Goal: Task Accomplishment & Management: Complete application form

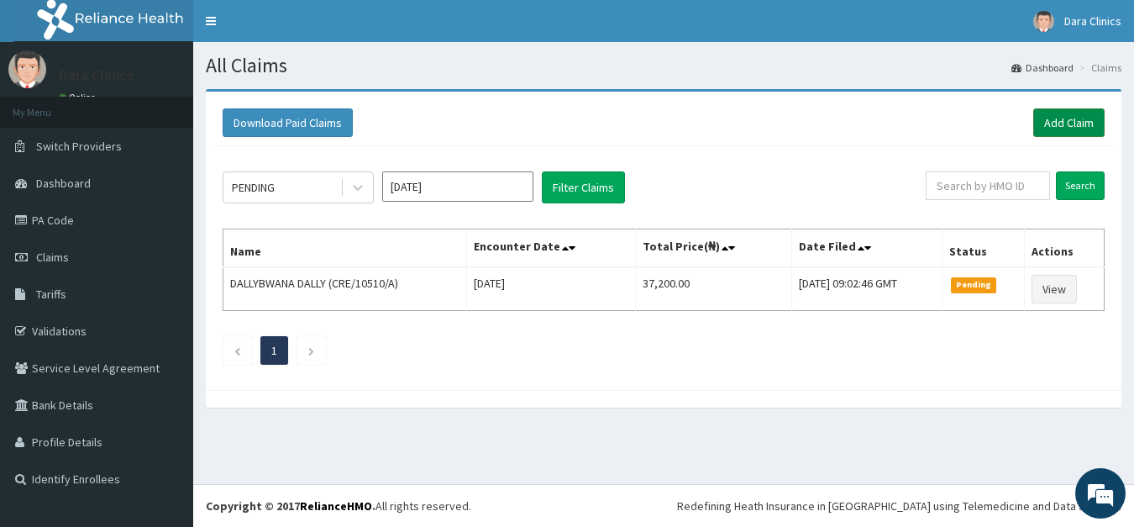
click at [1076, 122] on link "Add Claim" at bounding box center [1069, 122] width 71 height 29
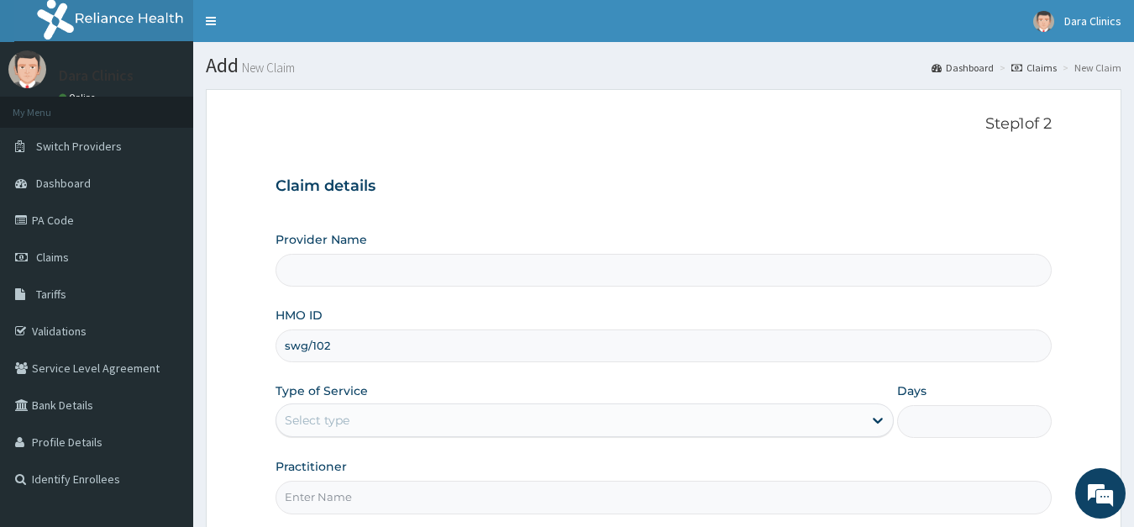
type input "swg/10"
type input "Dara Clinics"
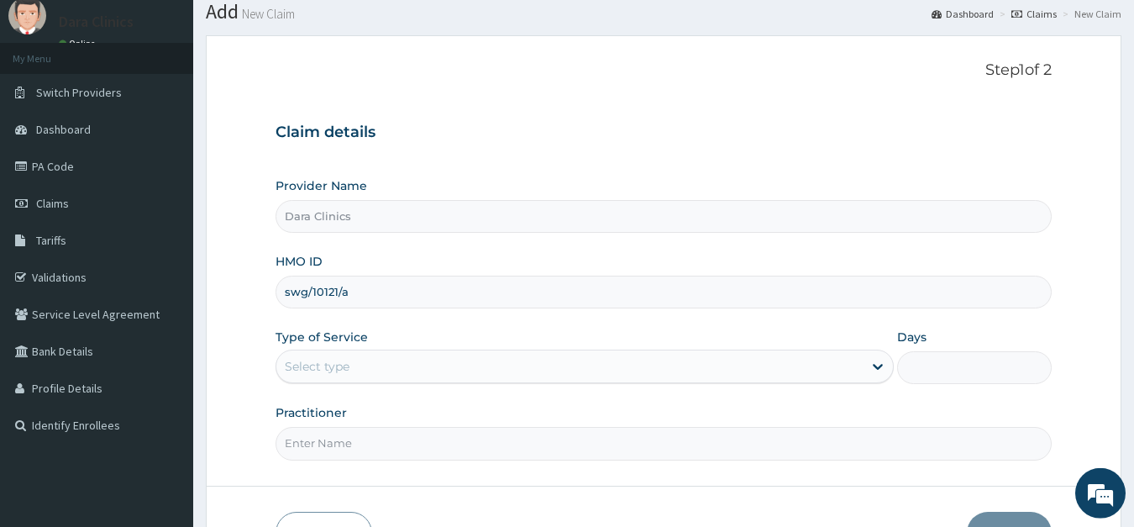
scroll to position [86, 0]
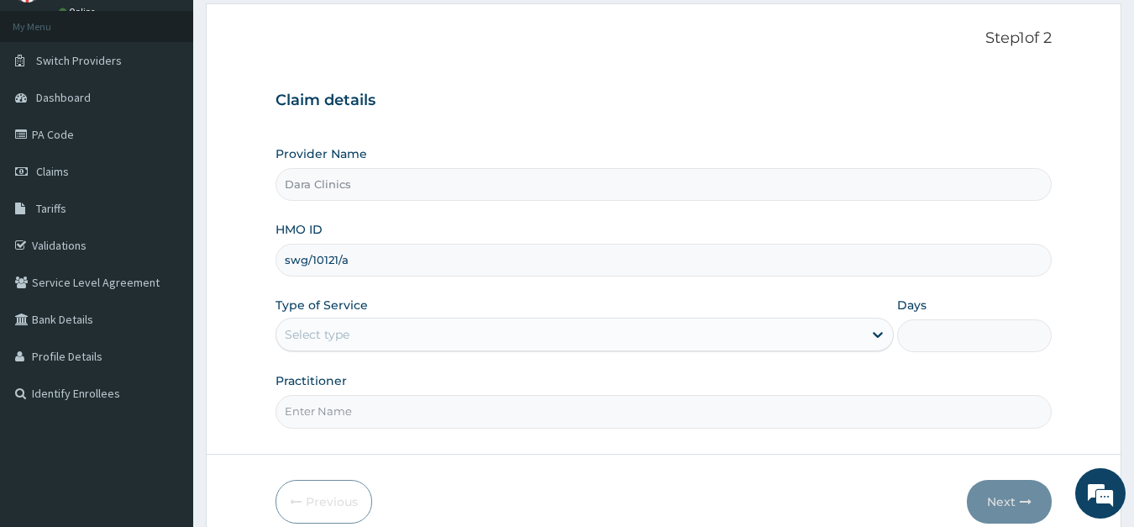
type input "swg/10121/a"
click at [379, 339] on div "Select type" at bounding box center [569, 334] width 587 height 27
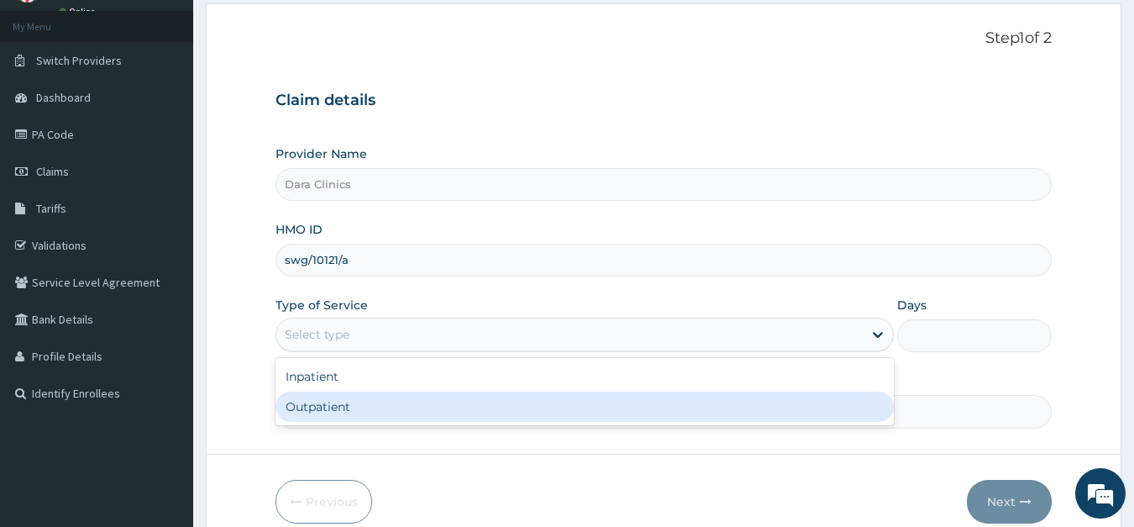
click at [350, 408] on div "Outpatient" at bounding box center [585, 407] width 619 height 30
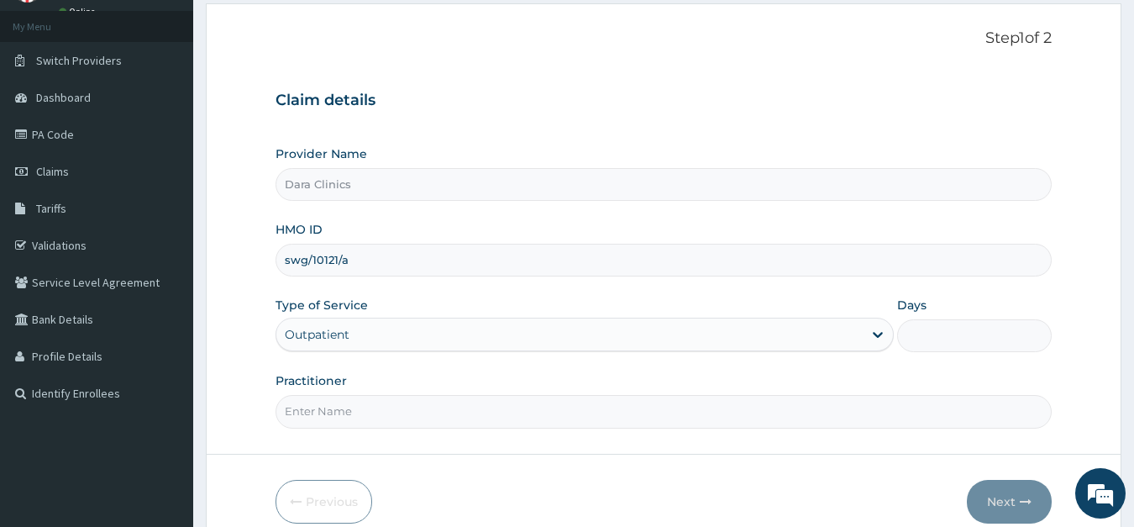
type input "1"
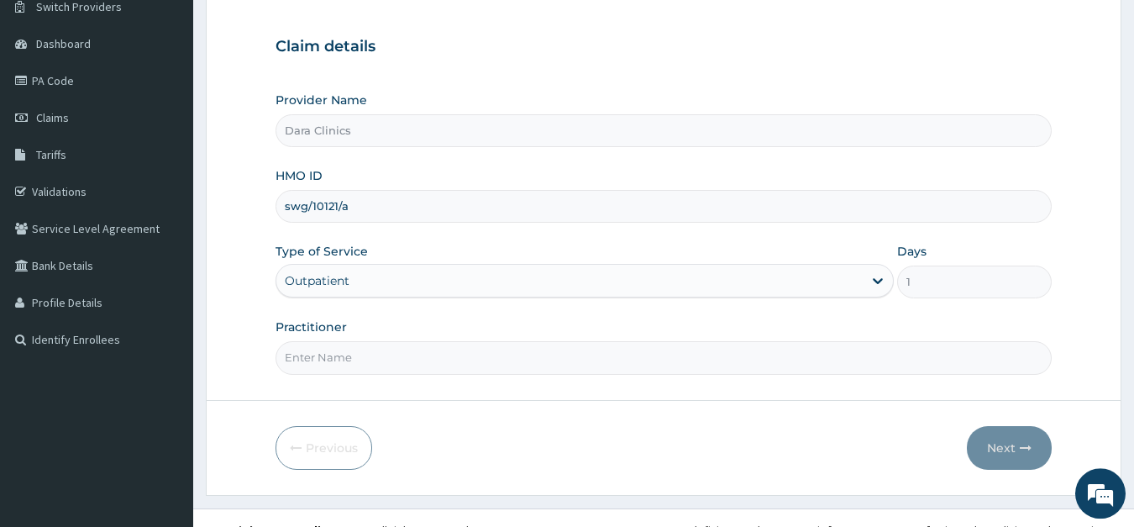
scroll to position [164, 0]
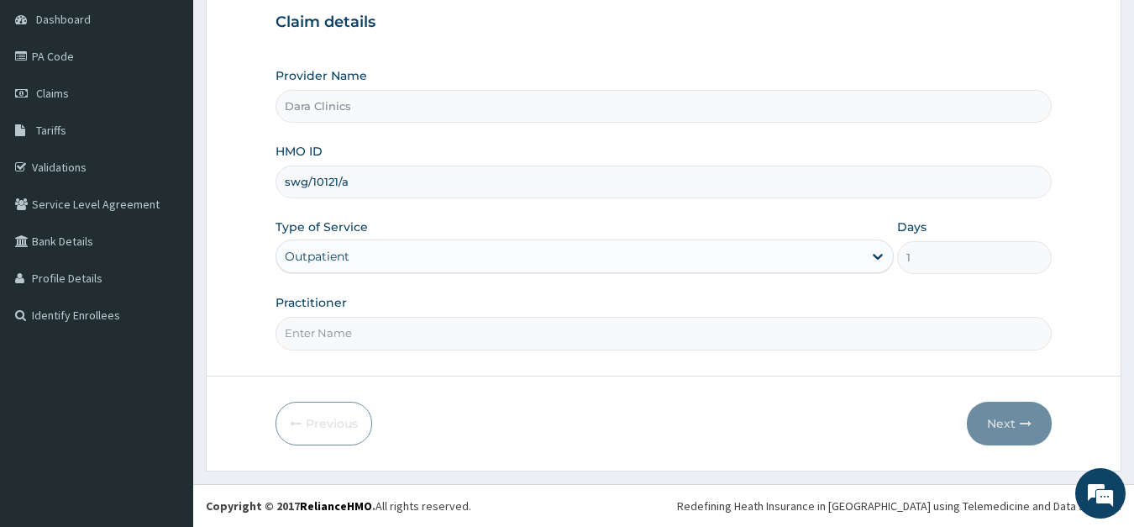
click at [371, 337] on input "Practitioner" at bounding box center [664, 333] width 777 height 33
type input "[PERSON_NAME]"
click at [1010, 417] on button "Next" at bounding box center [1009, 424] width 85 height 44
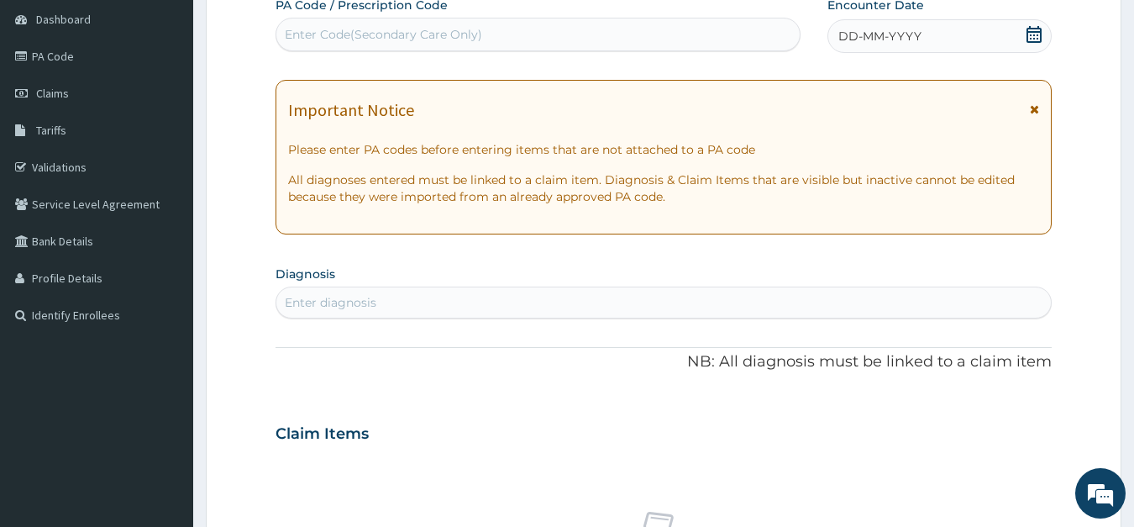
click at [1031, 33] on icon at bounding box center [1034, 34] width 15 height 17
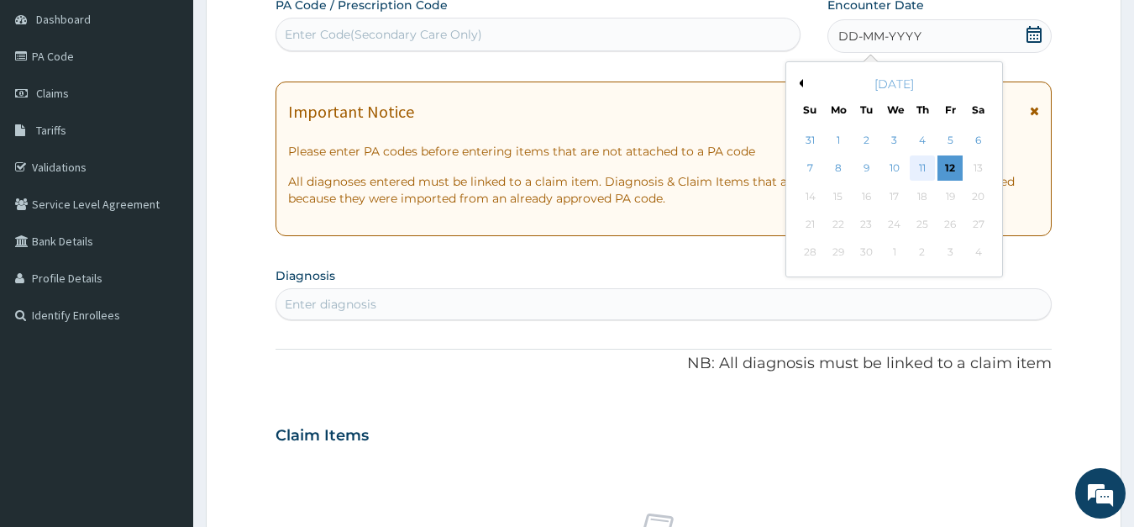
click at [922, 168] on div "11" at bounding box center [921, 168] width 25 height 25
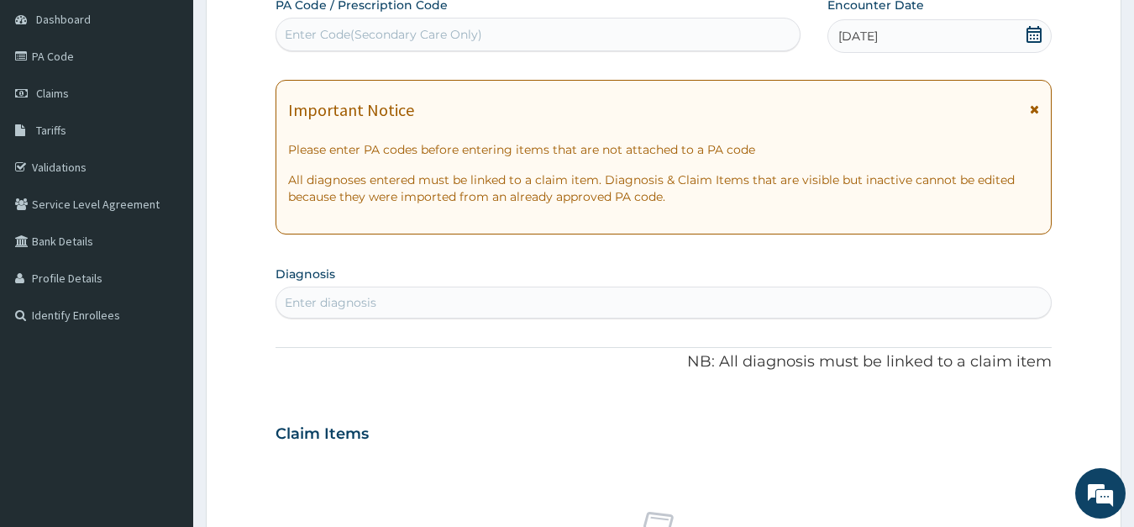
click at [358, 303] on div "Enter diagnosis" at bounding box center [331, 302] width 92 height 17
type input "mala"
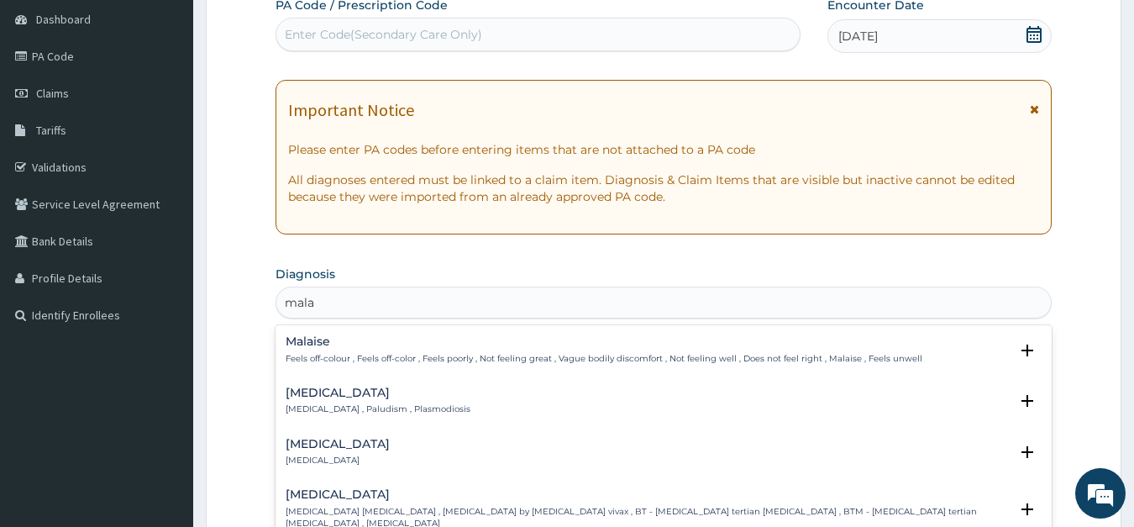
click at [311, 399] on h4 "[MEDICAL_DATA]" at bounding box center [378, 393] width 185 height 13
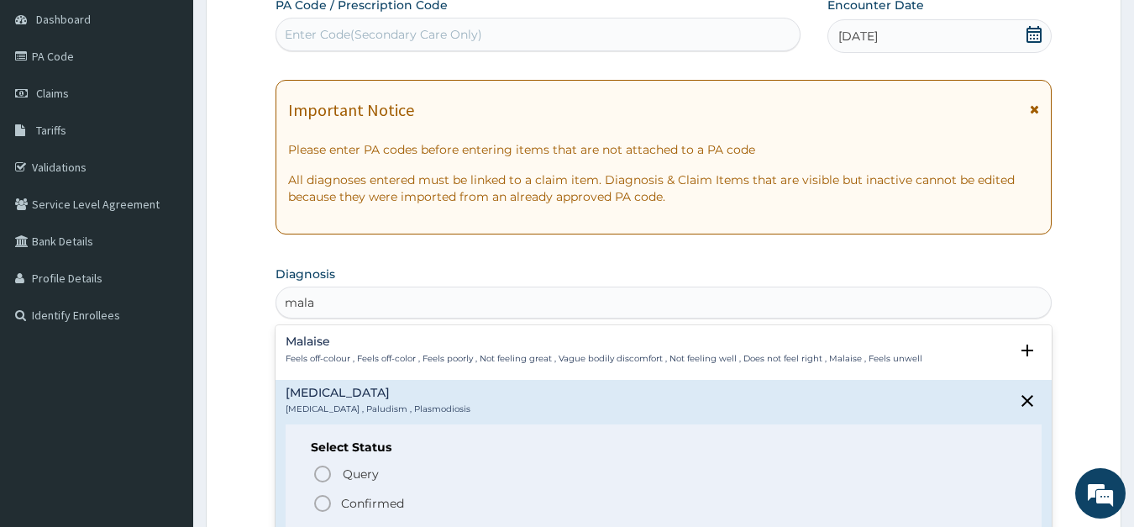
click at [326, 500] on icon "status option filled" at bounding box center [323, 503] width 20 height 20
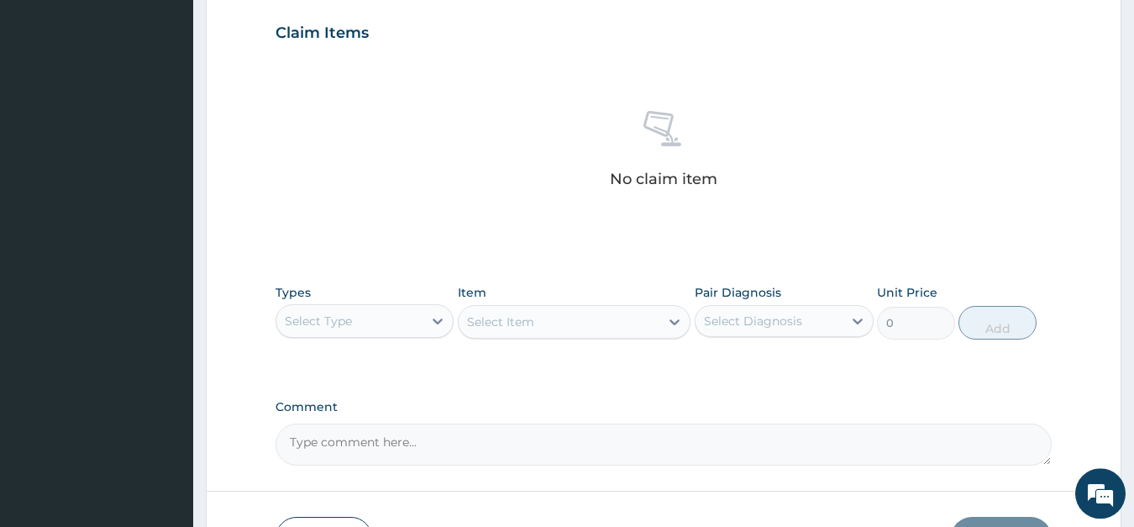
scroll to position [592, 0]
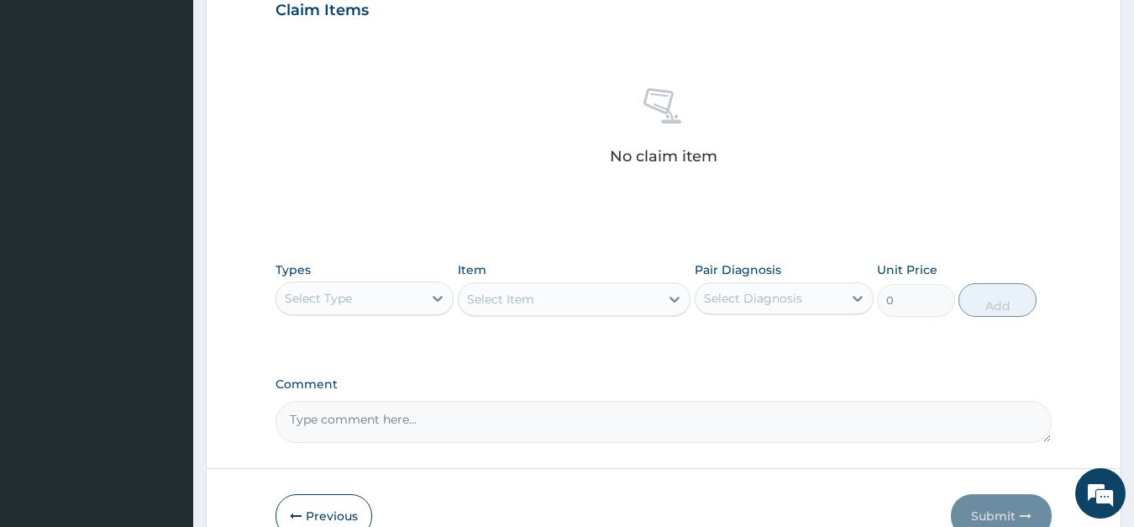
click at [343, 287] on div "Select Type" at bounding box center [349, 298] width 147 height 27
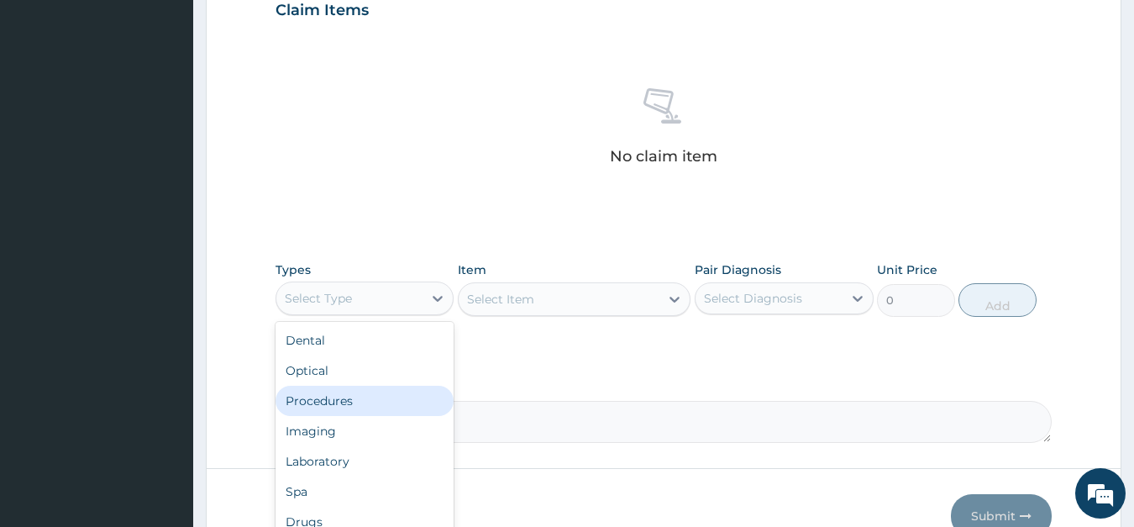
click at [330, 401] on div "Procedures" at bounding box center [365, 401] width 179 height 30
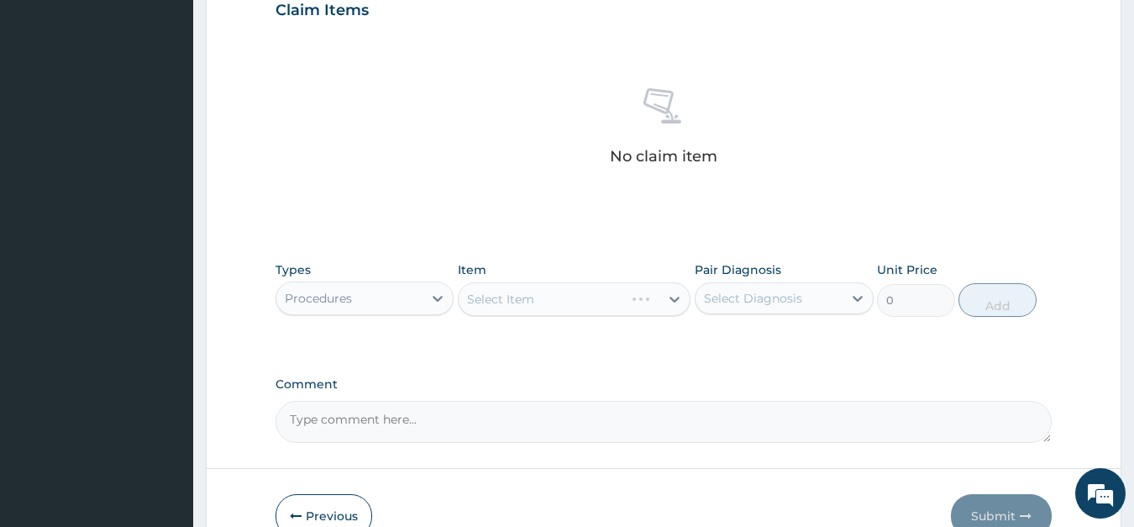
click at [514, 297] on div "Select Item" at bounding box center [574, 299] width 233 height 34
click at [508, 304] on div "Select Item" at bounding box center [574, 299] width 233 height 34
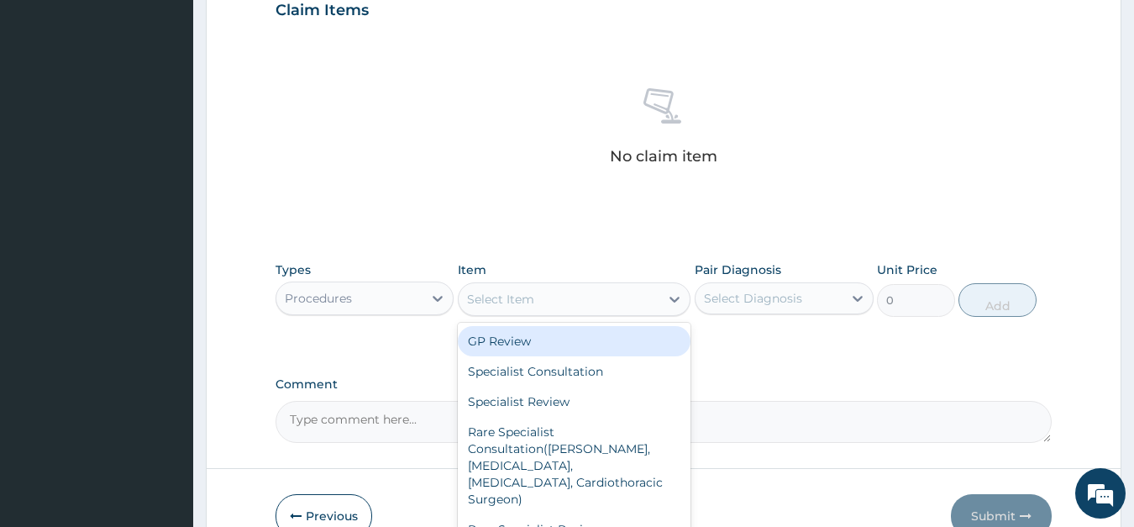
click at [508, 303] on div "Select Item" at bounding box center [500, 299] width 67 height 17
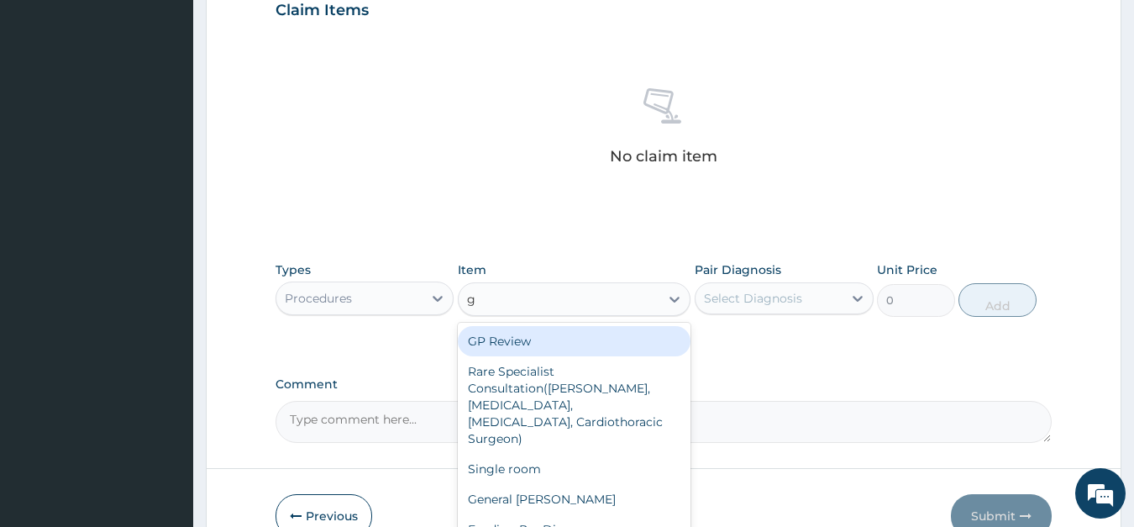
type input "gp"
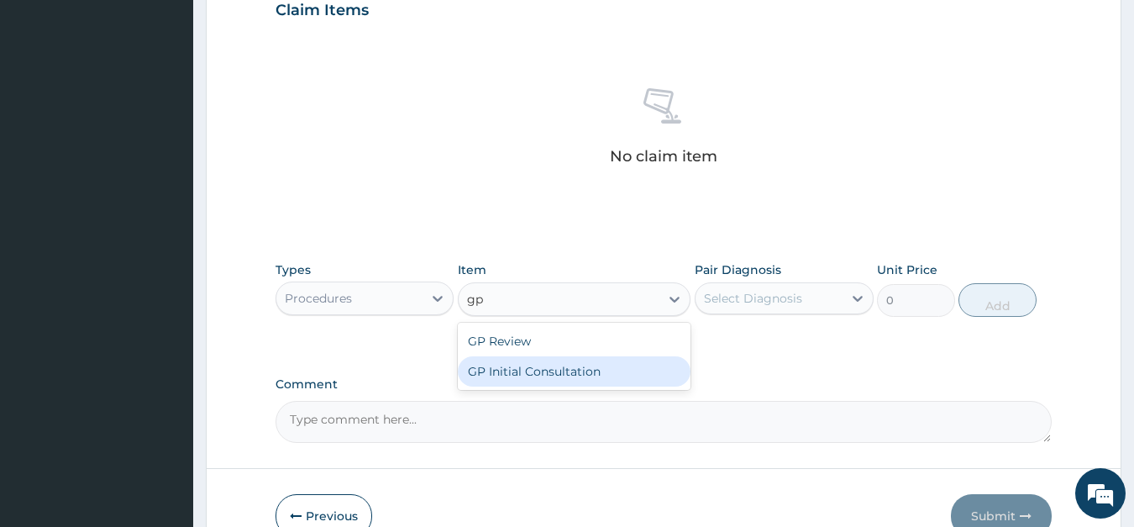
click at [522, 365] on div "GP Initial Consultation" at bounding box center [574, 371] width 233 height 30
type input "4000"
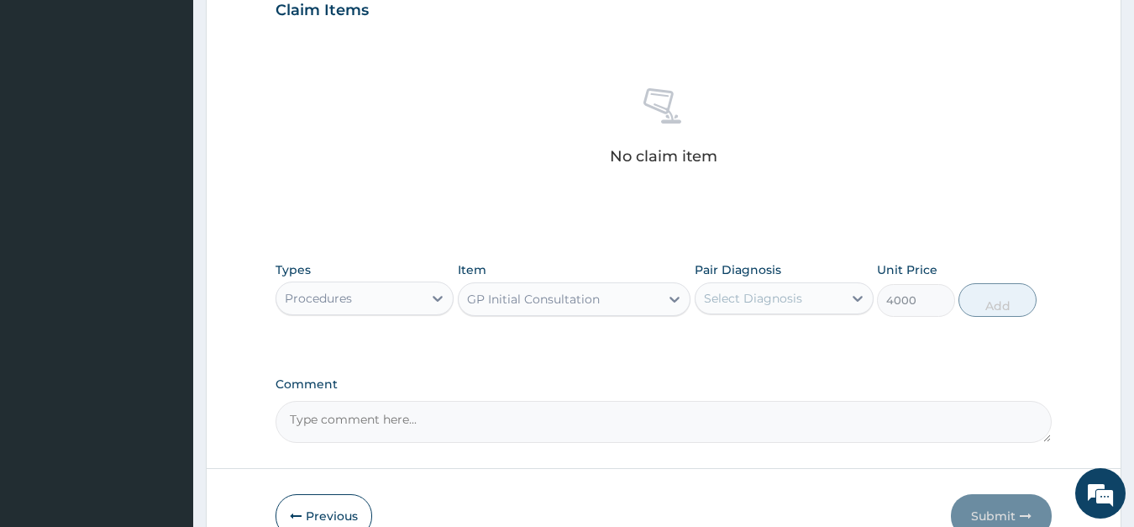
click at [749, 295] on div "Select Diagnosis" at bounding box center [753, 298] width 98 height 17
click at [739, 339] on label "[MEDICAL_DATA]" at bounding box center [775, 339] width 104 height 17
checkbox input "true"
click at [1003, 299] on button "Add" at bounding box center [997, 300] width 77 height 34
type input "0"
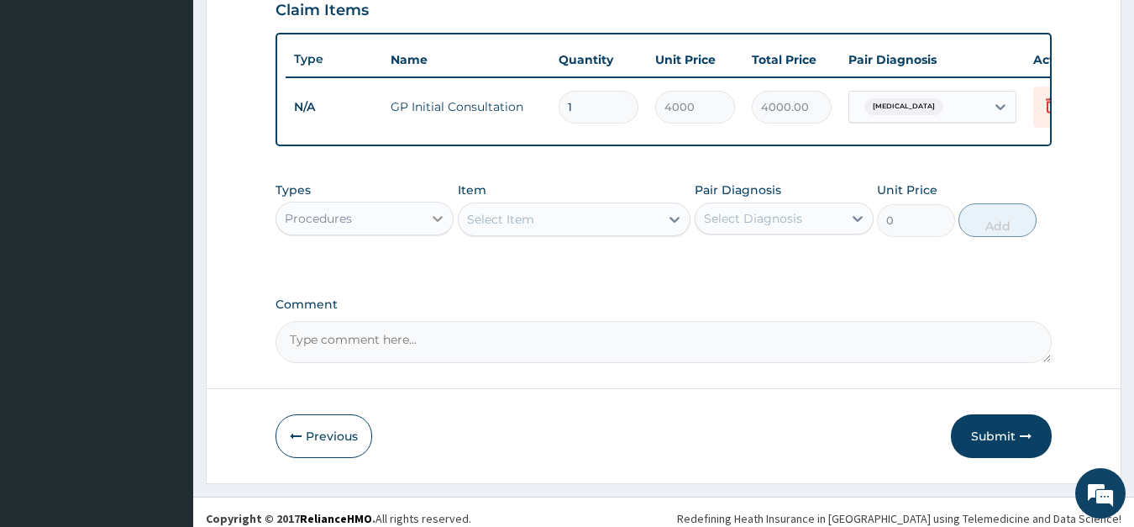
click at [434, 217] on icon at bounding box center [438, 219] width 10 height 6
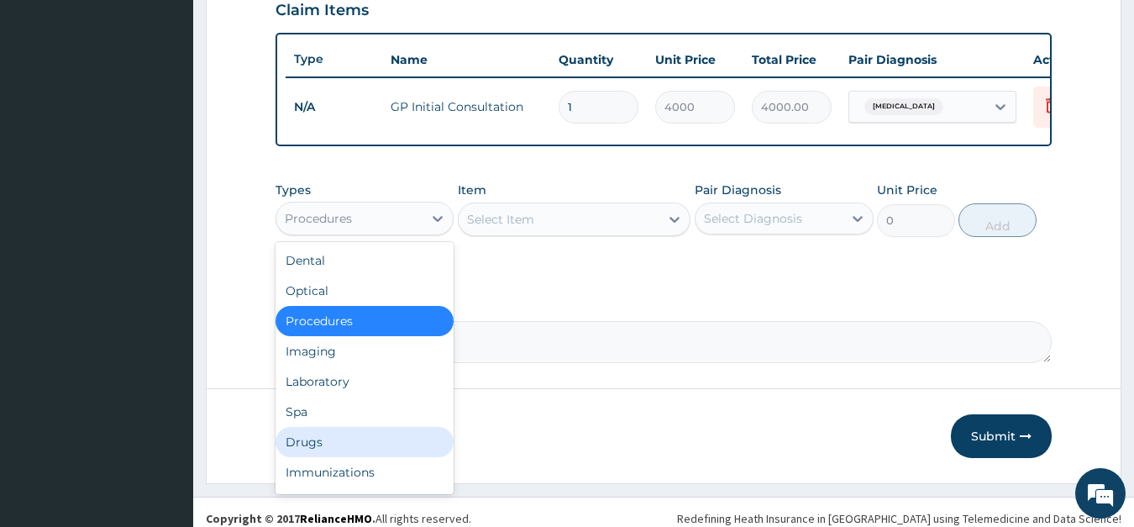
click at [318, 434] on div "Drugs" at bounding box center [365, 442] width 179 height 30
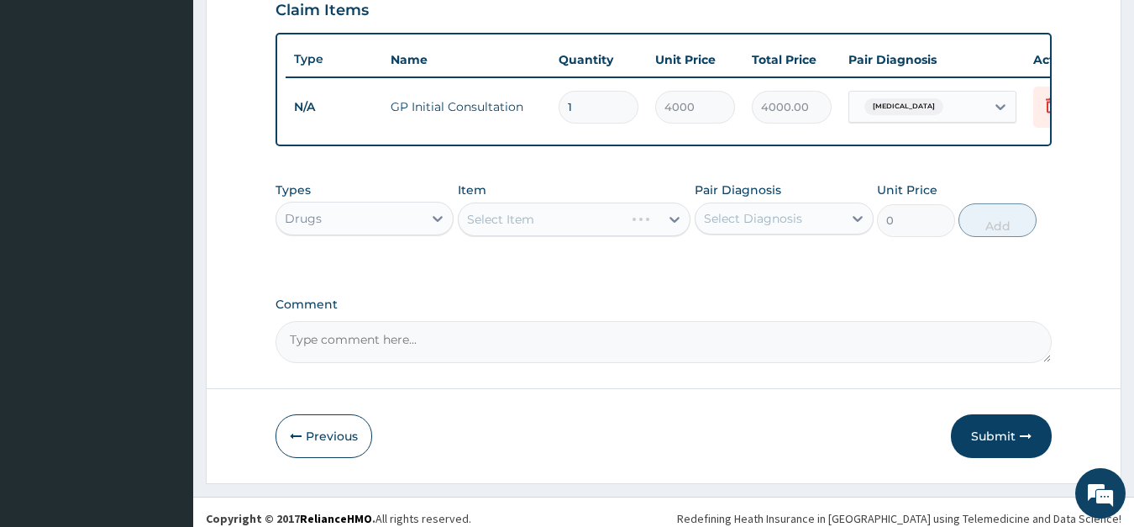
click at [545, 213] on div "Select Item" at bounding box center [574, 220] width 233 height 34
click at [545, 222] on div "Select Item" at bounding box center [574, 220] width 233 height 34
click at [524, 218] on div "Select Item" at bounding box center [574, 220] width 233 height 34
click at [560, 216] on div "Select Item" at bounding box center [574, 220] width 233 height 34
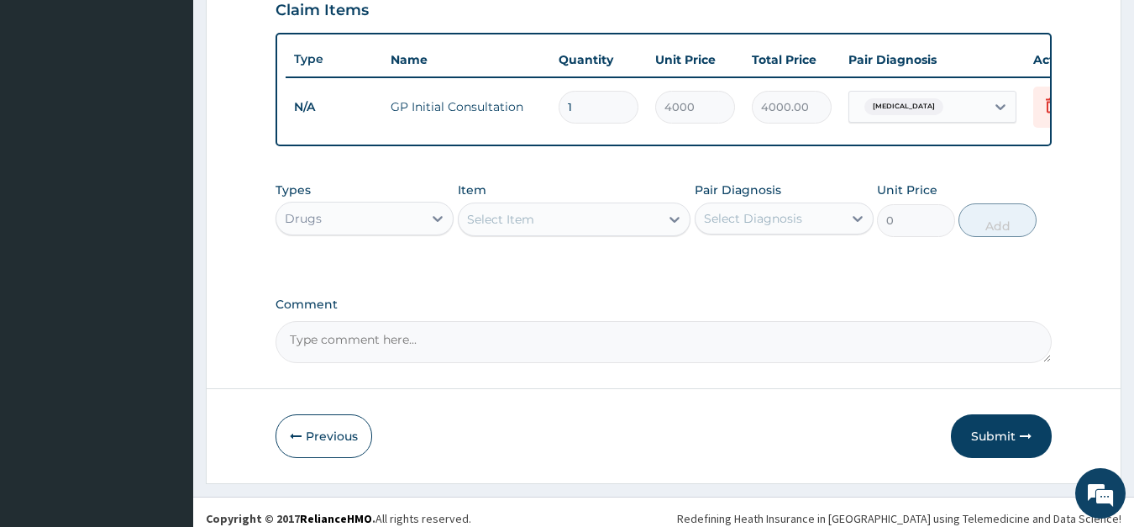
click at [569, 224] on div "Select Item" at bounding box center [559, 219] width 201 height 27
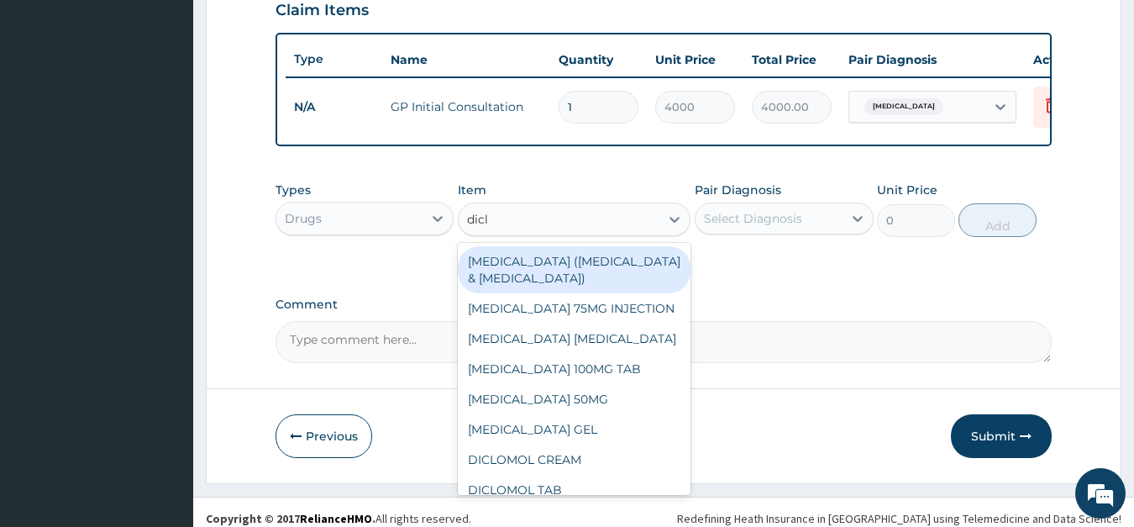
type input "diclo"
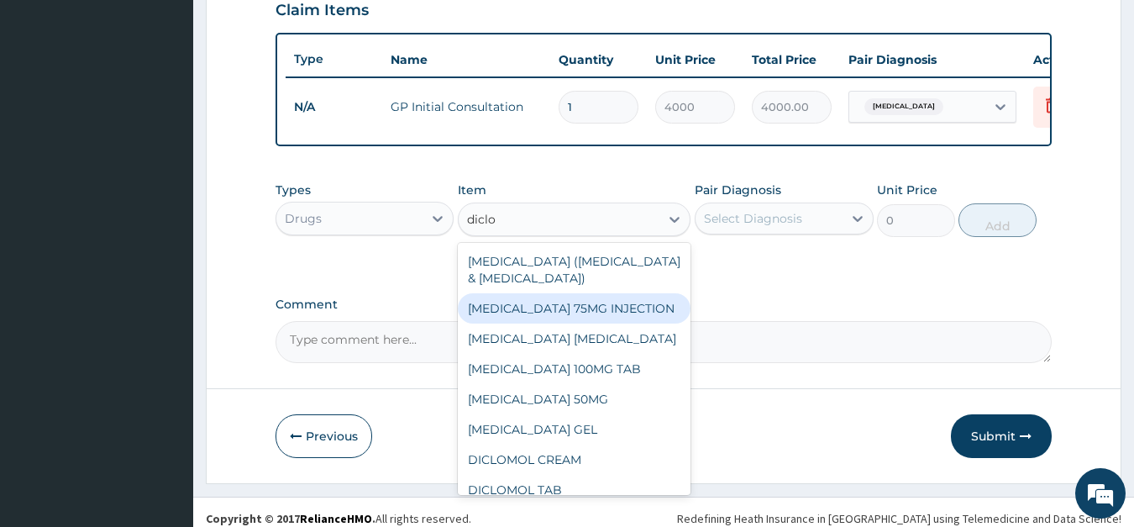
click at [562, 303] on div "[MEDICAL_DATA] 75MG INJECTION" at bounding box center [574, 308] width 233 height 30
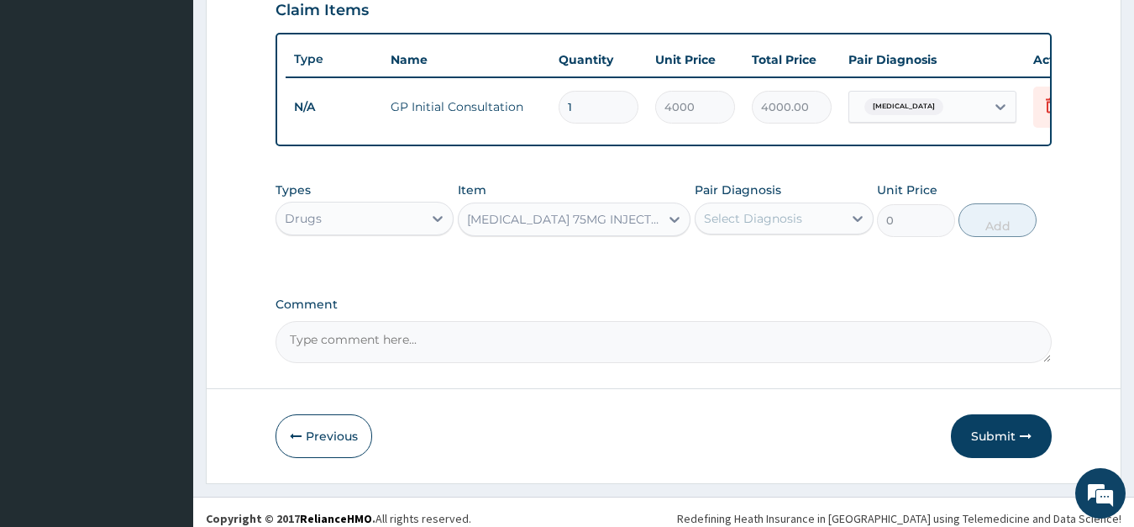
type input "500"
click at [756, 221] on div "Select Diagnosis" at bounding box center [753, 218] width 98 height 17
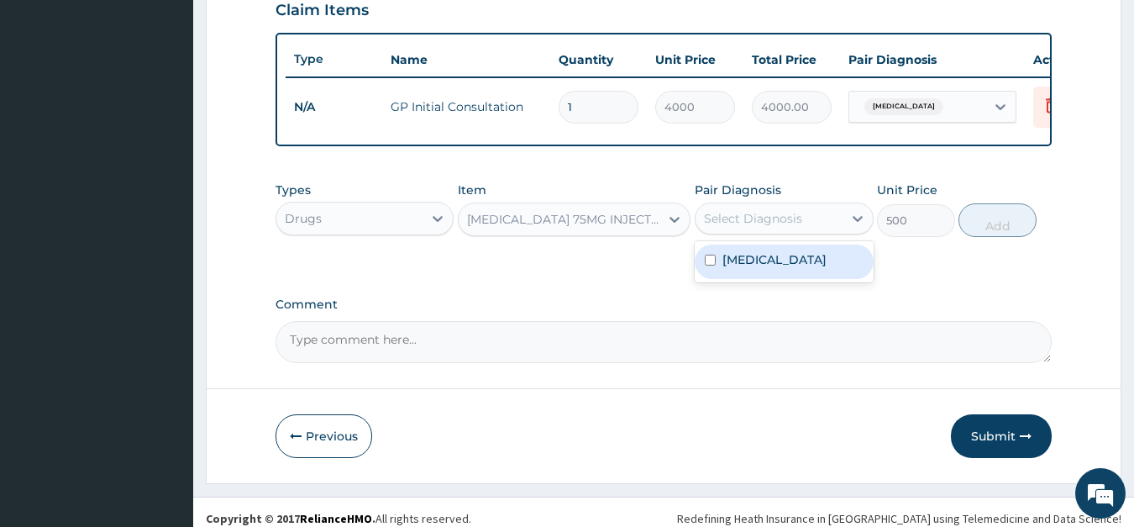
click at [755, 255] on label "[MEDICAL_DATA]" at bounding box center [775, 259] width 104 height 17
checkbox input "true"
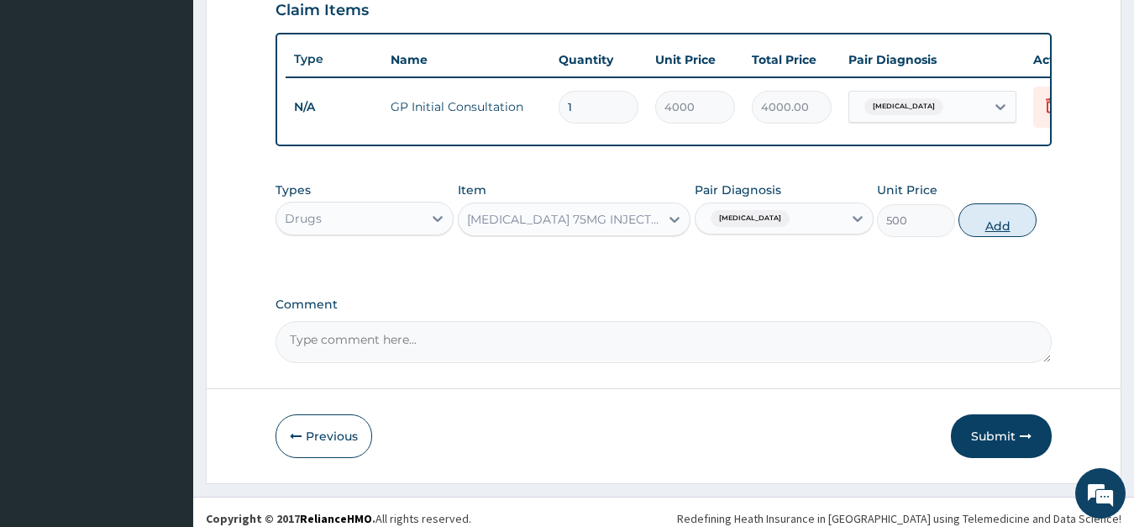
click at [988, 224] on button "Add" at bounding box center [997, 220] width 77 height 34
type input "0"
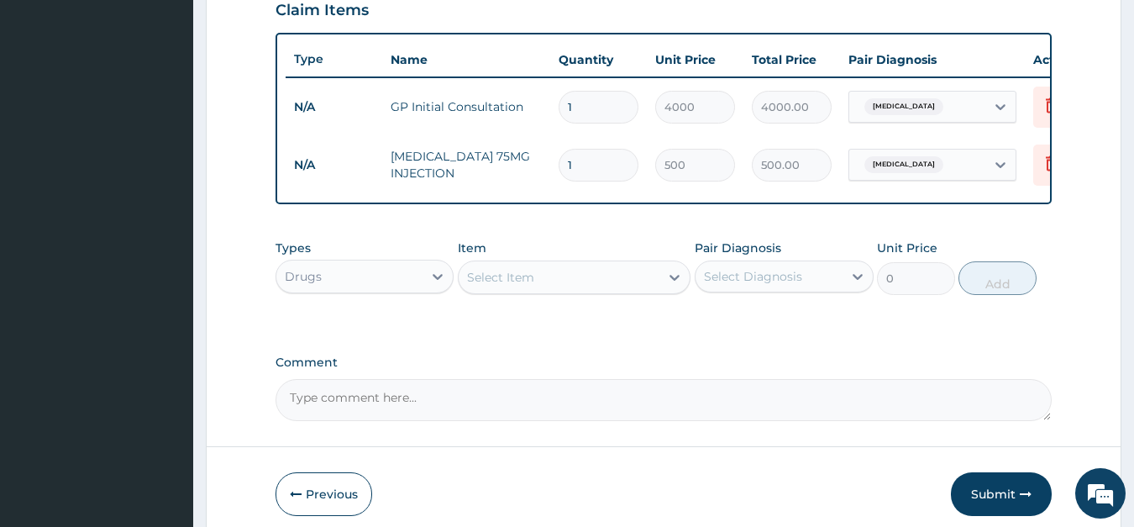
click at [501, 275] on div "Select Item" at bounding box center [500, 277] width 67 height 17
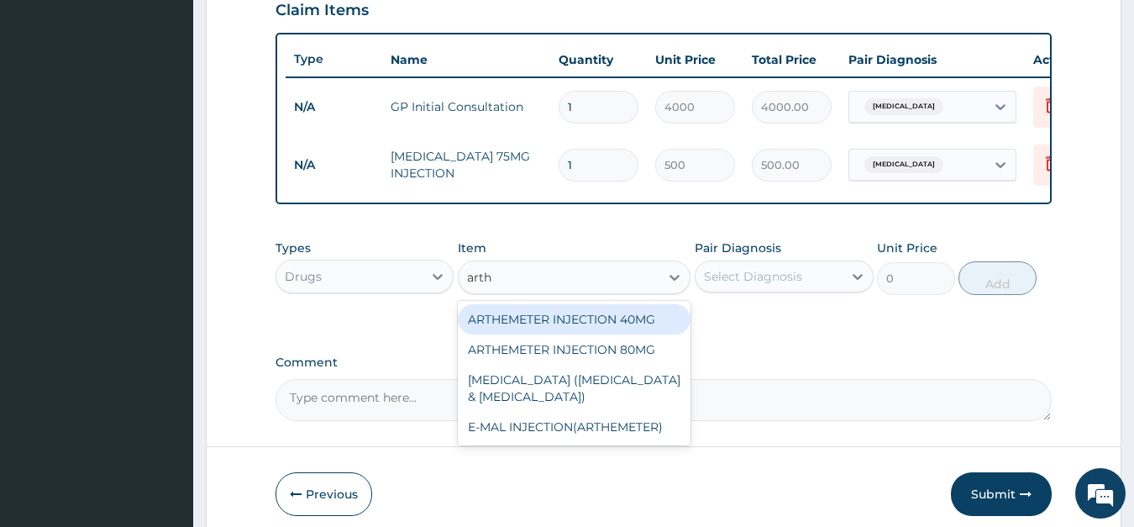
type input "arthe"
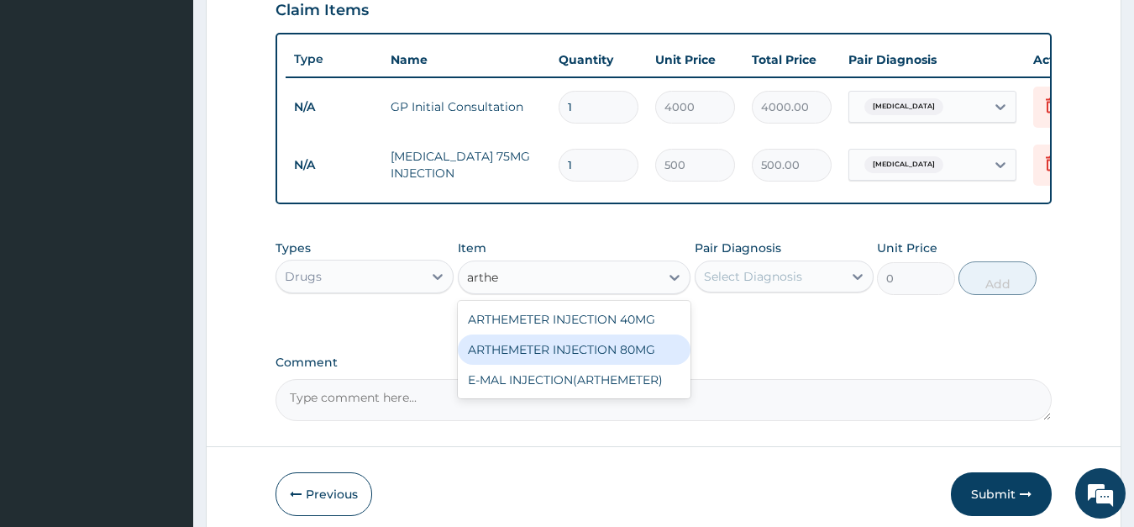
click at [505, 342] on div "ARTHEMETER INJECTION 80MG" at bounding box center [574, 349] width 233 height 30
type input "600"
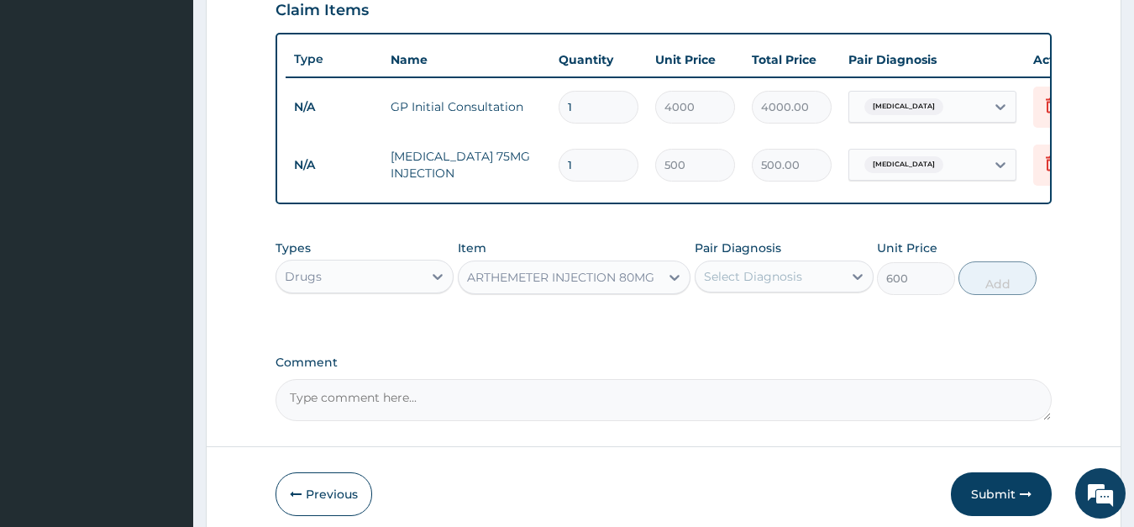
click at [732, 276] on div "Select Diagnosis" at bounding box center [753, 276] width 98 height 17
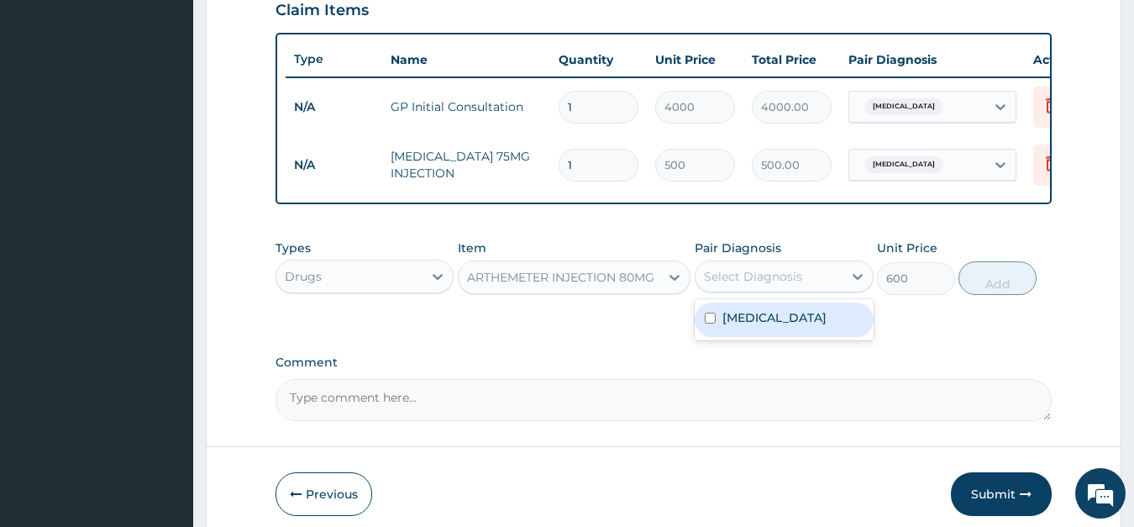
click at [736, 313] on label "[MEDICAL_DATA]" at bounding box center [775, 317] width 104 height 17
checkbox input "true"
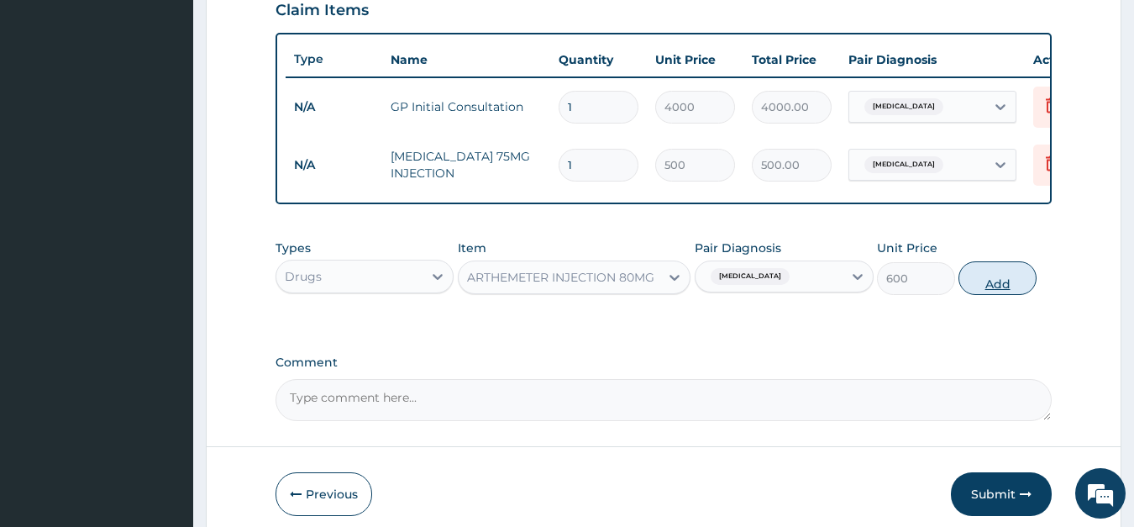
click at [996, 276] on button "Add" at bounding box center [997, 278] width 77 height 34
type input "0"
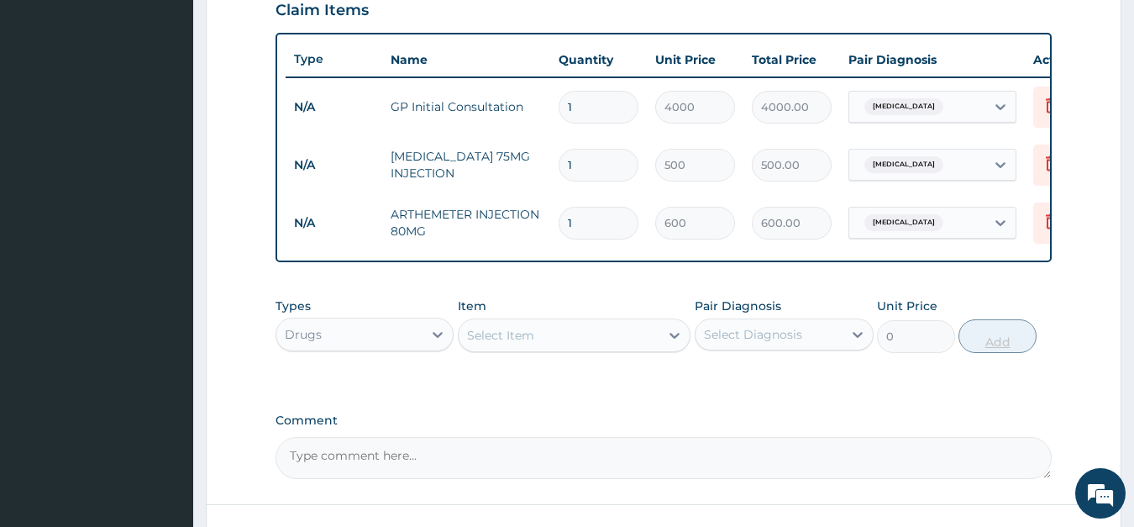
type input "0.00"
type input "2"
type input "1200.00"
type input "2"
click at [499, 330] on div "Select Item" at bounding box center [500, 335] width 67 height 17
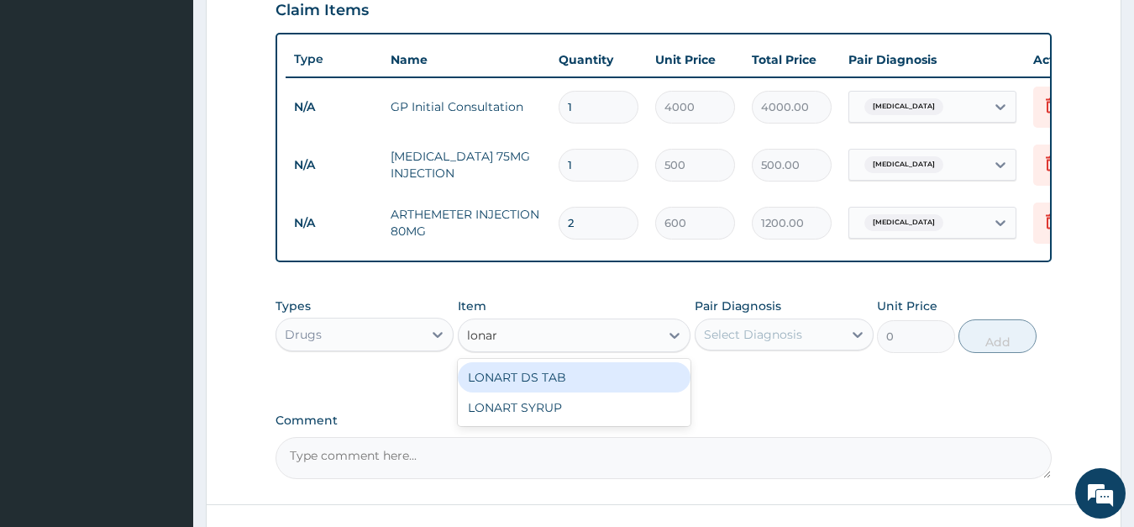
type input "lonart"
click at [523, 382] on div "LONART DS TAB" at bounding box center [574, 377] width 233 height 30
type input "700"
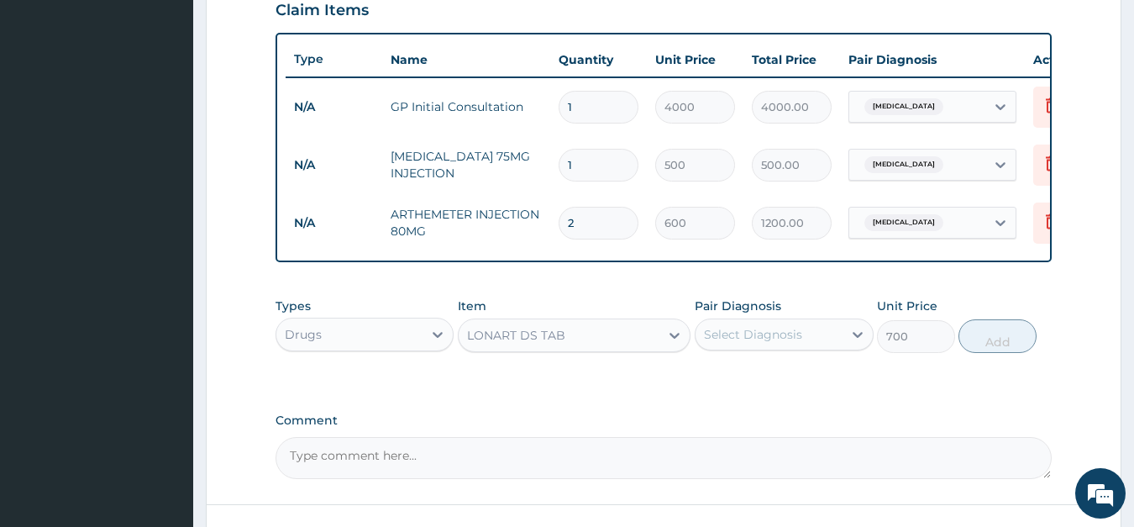
click at [750, 335] on div "Select Diagnosis" at bounding box center [753, 334] width 98 height 17
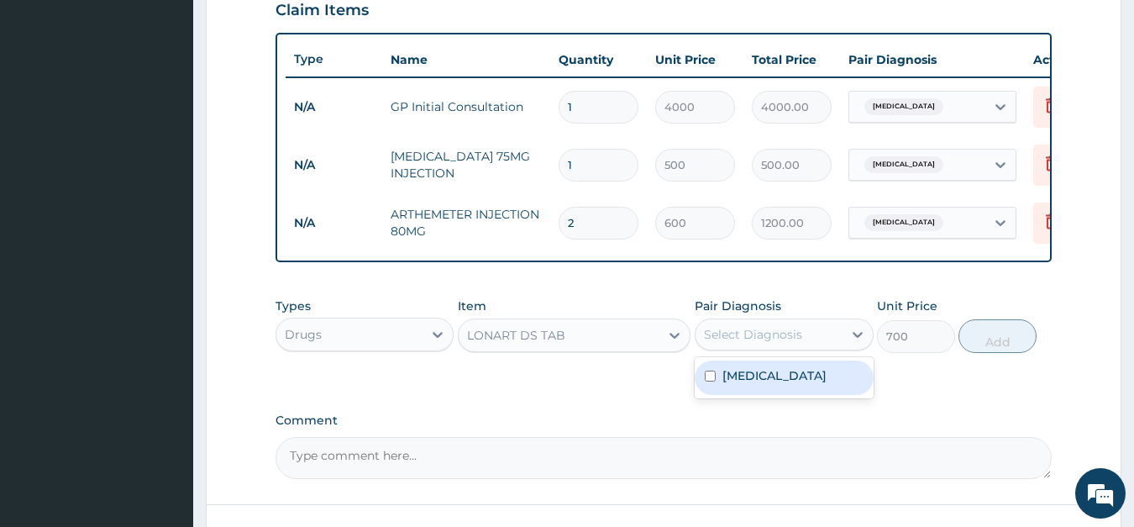
click at [746, 368] on label "[MEDICAL_DATA]" at bounding box center [775, 375] width 104 height 17
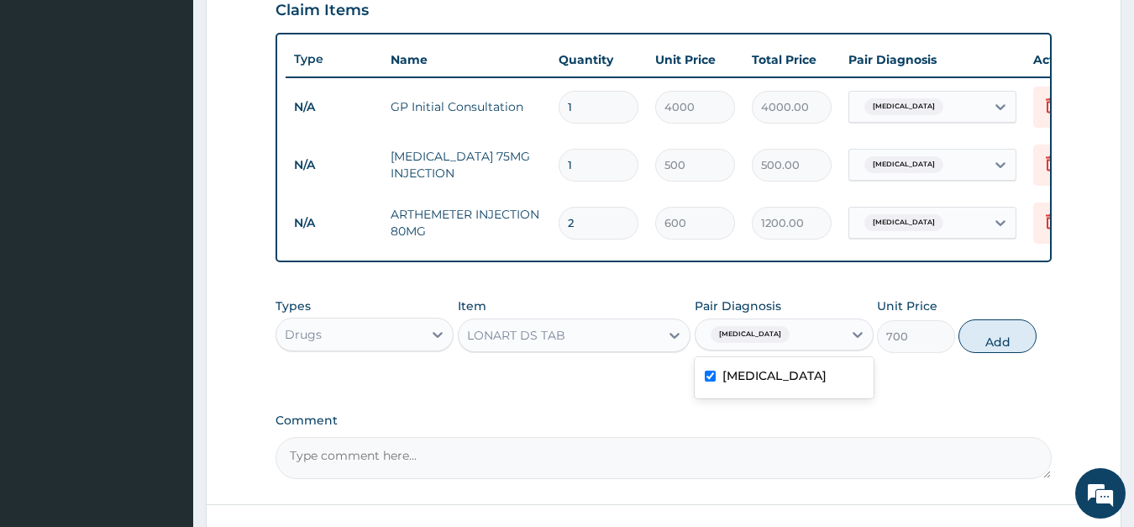
checkbox input "true"
click at [990, 342] on button "Add" at bounding box center [997, 336] width 77 height 34
type input "0"
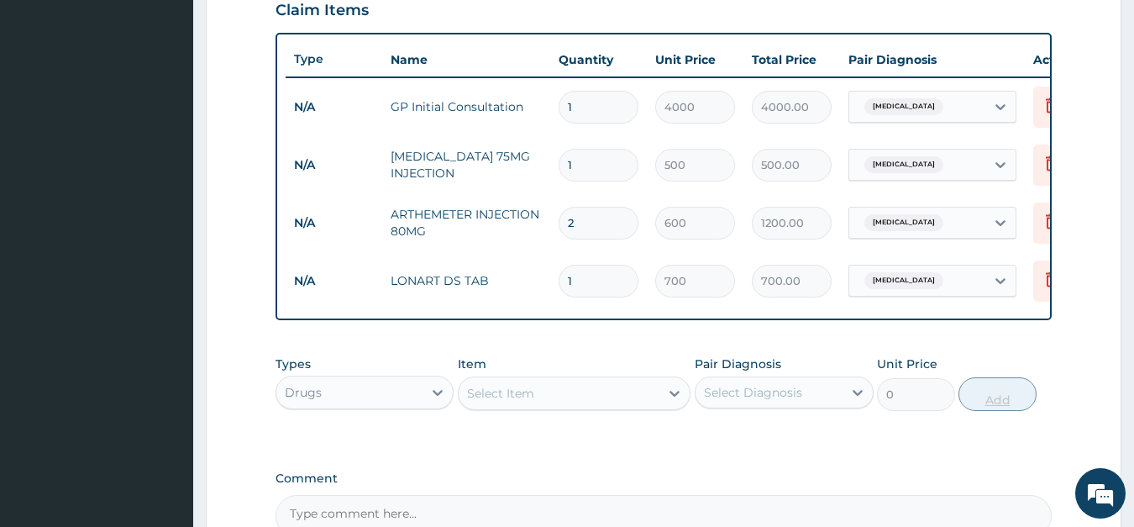
type input "0.00"
type input "6"
type input "4200.00"
type input "6"
click at [513, 392] on div "Select Item" at bounding box center [500, 393] width 67 height 17
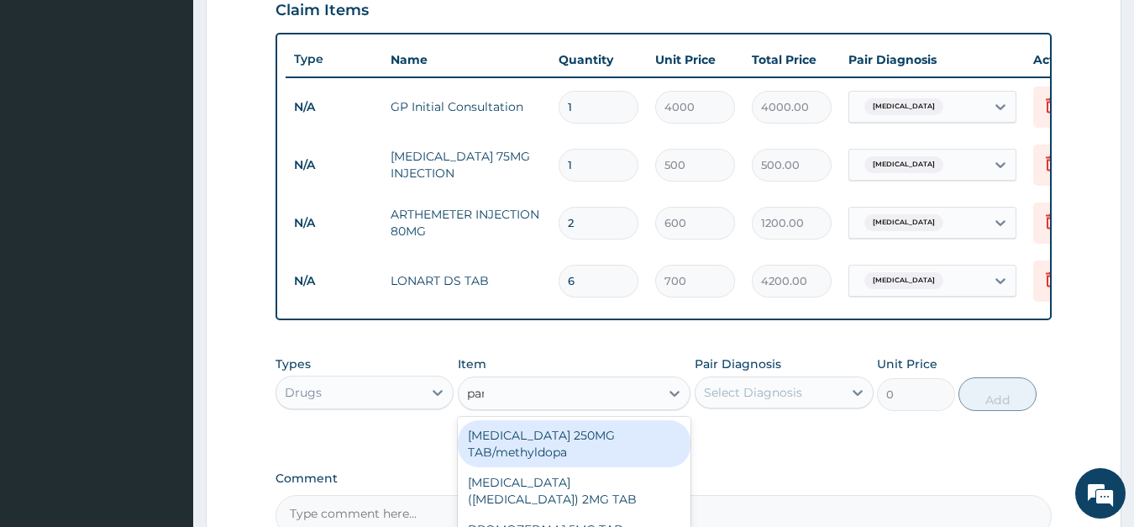
type input "para"
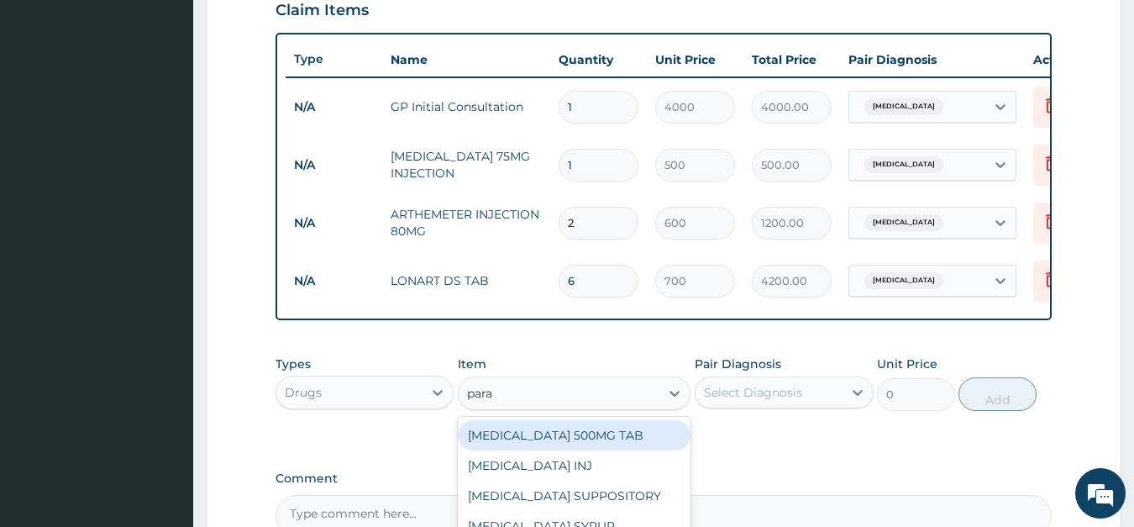
click at [527, 432] on div "[MEDICAL_DATA] 500MG TAB" at bounding box center [574, 435] width 233 height 30
type input "30"
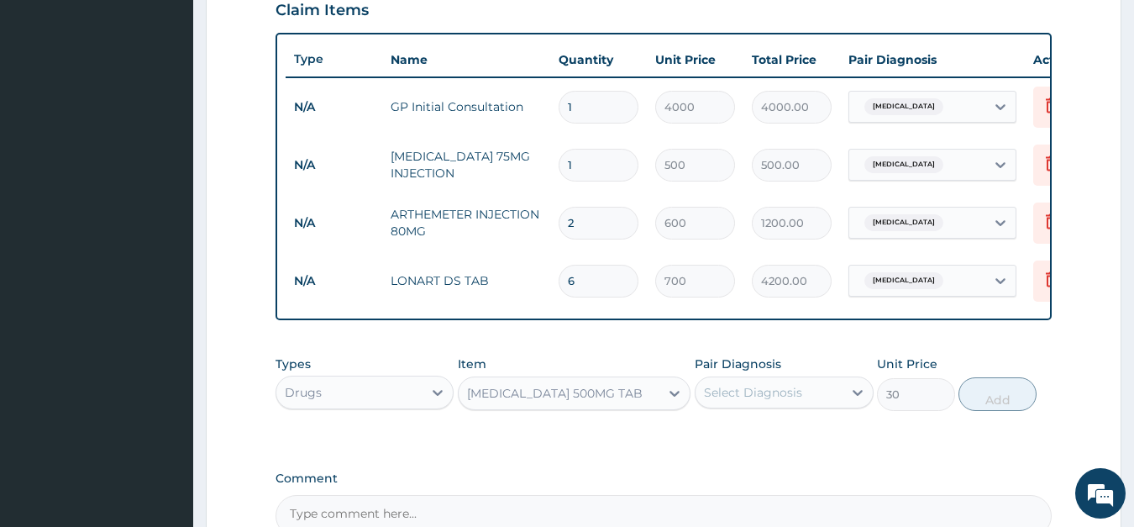
click at [775, 385] on div "Select Diagnosis" at bounding box center [753, 392] width 98 height 17
click at [772, 432] on div "[MEDICAL_DATA]" at bounding box center [784, 435] width 179 height 34
checkbox input "true"
click at [993, 392] on button "Add" at bounding box center [997, 394] width 77 height 34
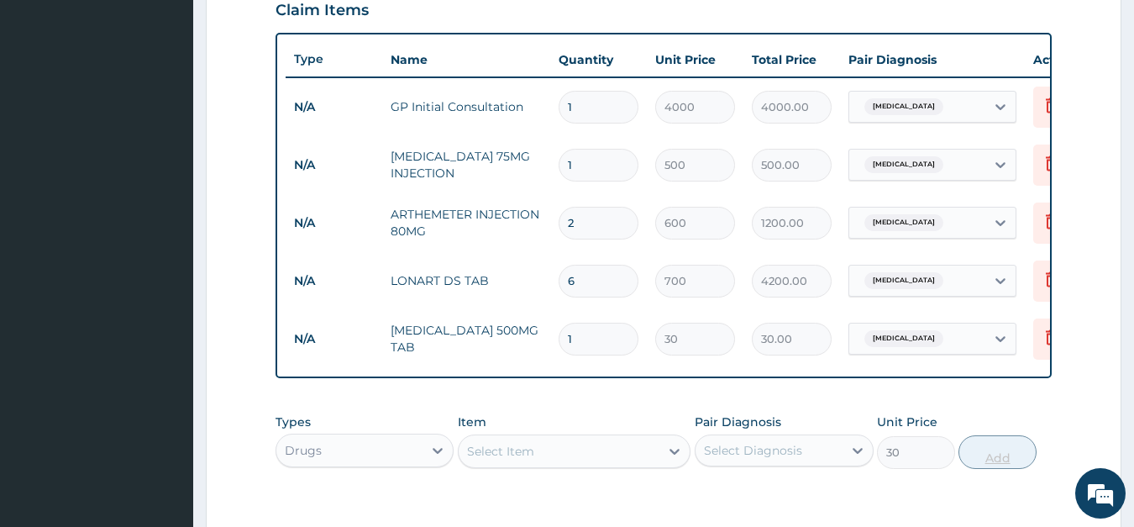
type input "0"
type input "18"
type input "540.00"
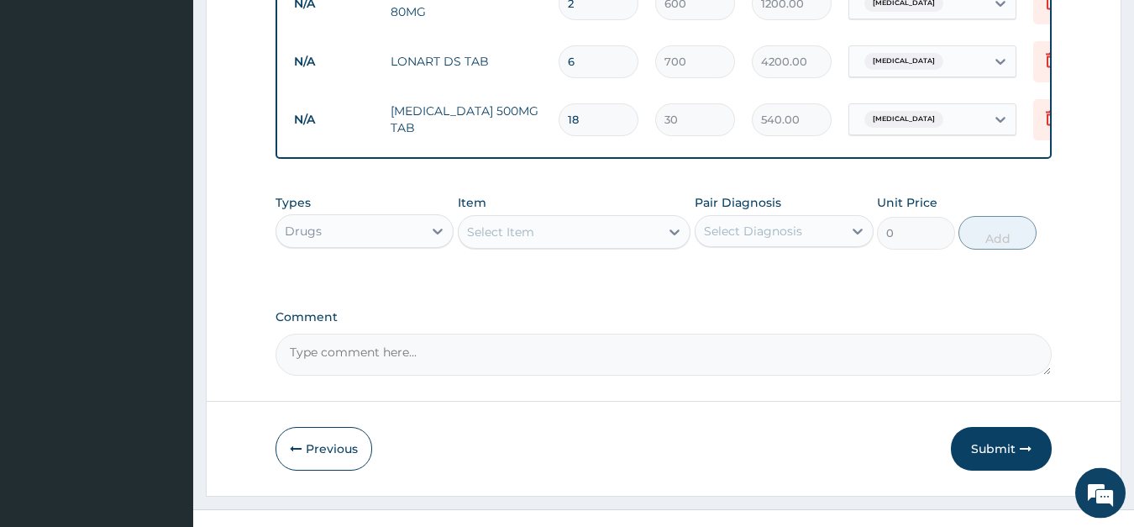
scroll to position [837, 0]
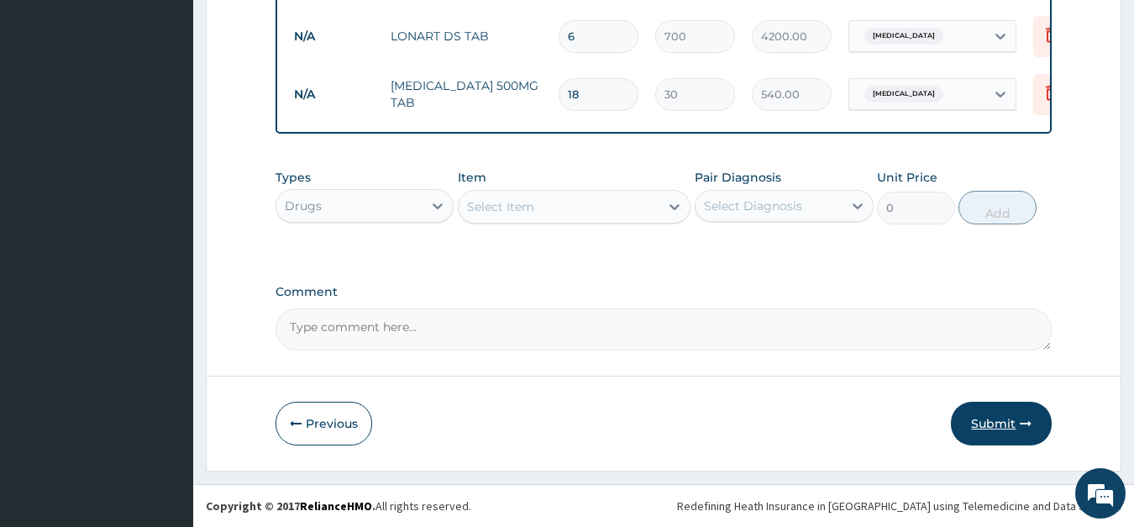
type input "18"
click at [985, 424] on button "Submit" at bounding box center [1001, 424] width 101 height 44
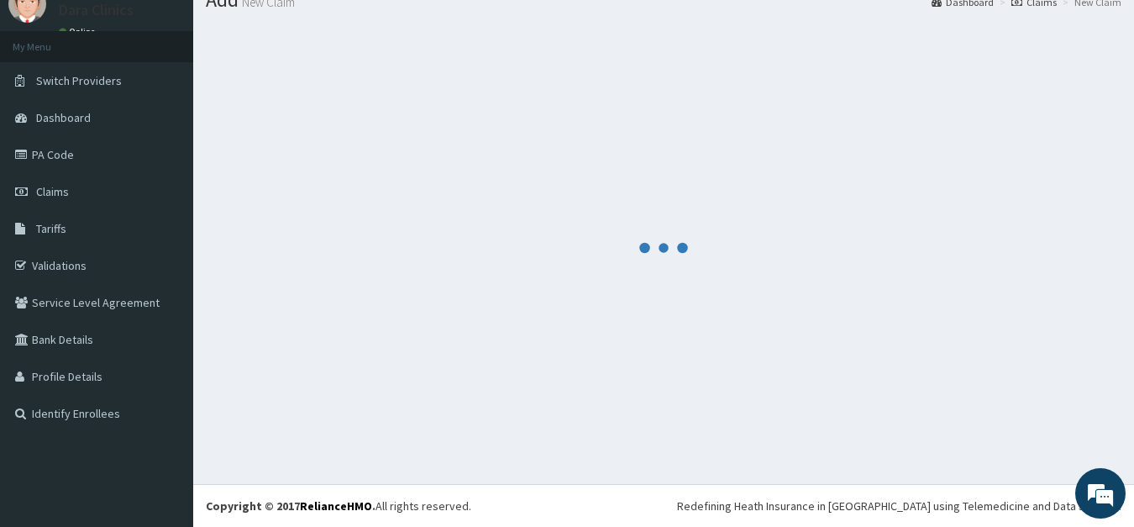
scroll to position [66, 0]
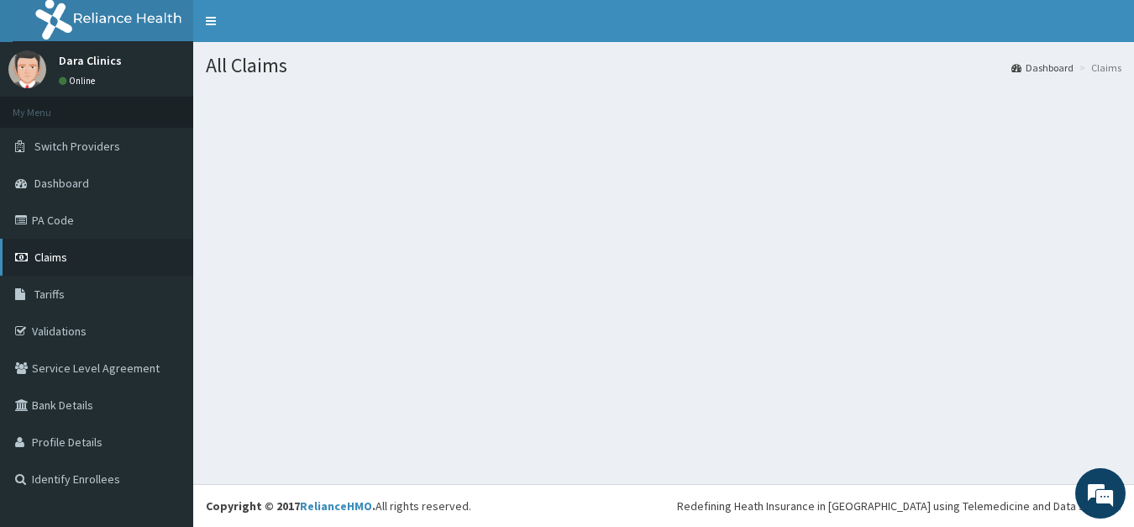
click at [53, 250] on span "Claims" at bounding box center [50, 257] width 33 height 15
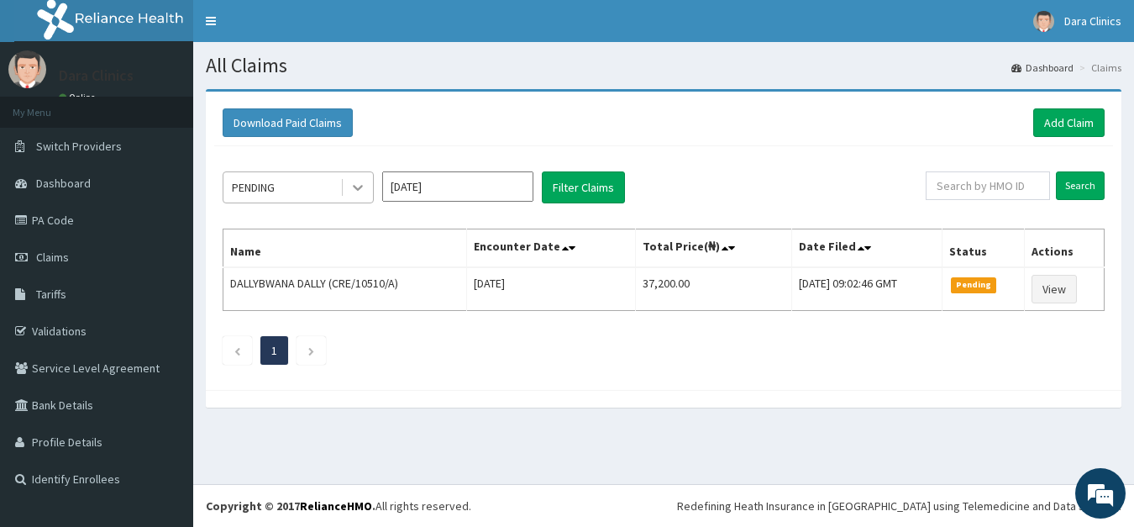
click at [357, 187] on icon at bounding box center [358, 187] width 17 height 17
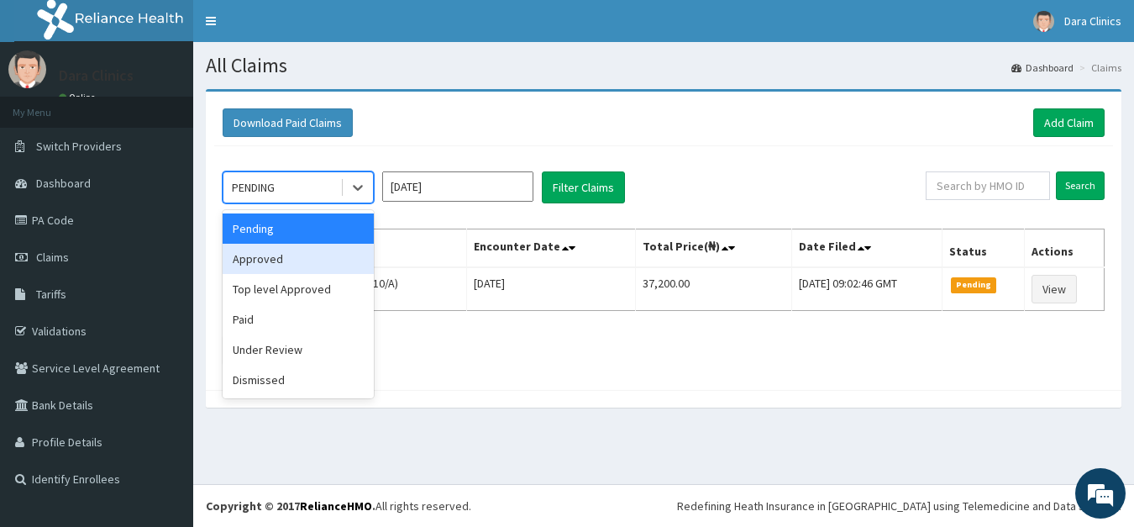
click at [310, 260] on div "Approved" at bounding box center [298, 259] width 151 height 30
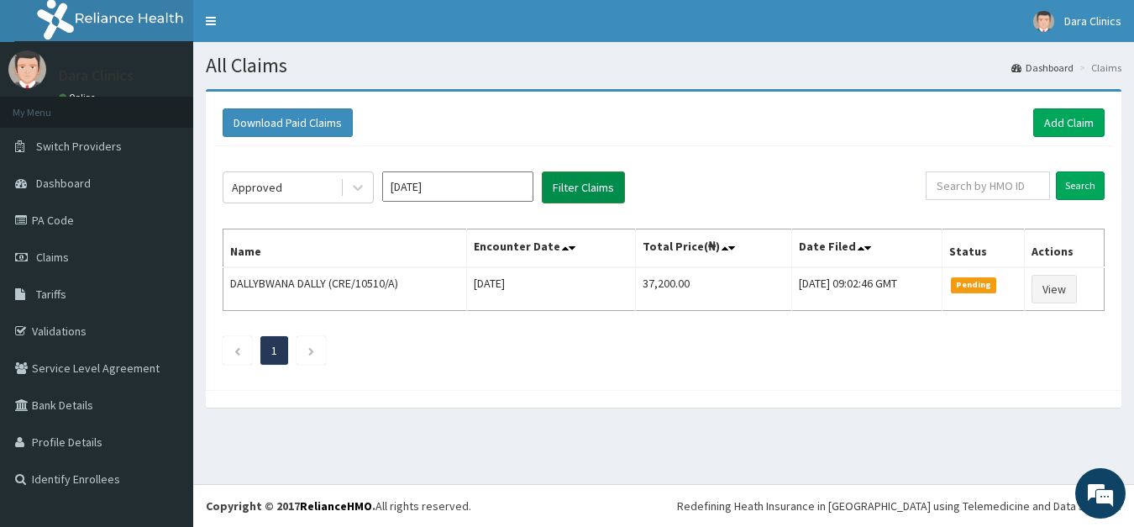
click at [579, 188] on button "Filter Claims" at bounding box center [583, 187] width 83 height 32
